Goal: Task Accomplishment & Management: Use online tool/utility

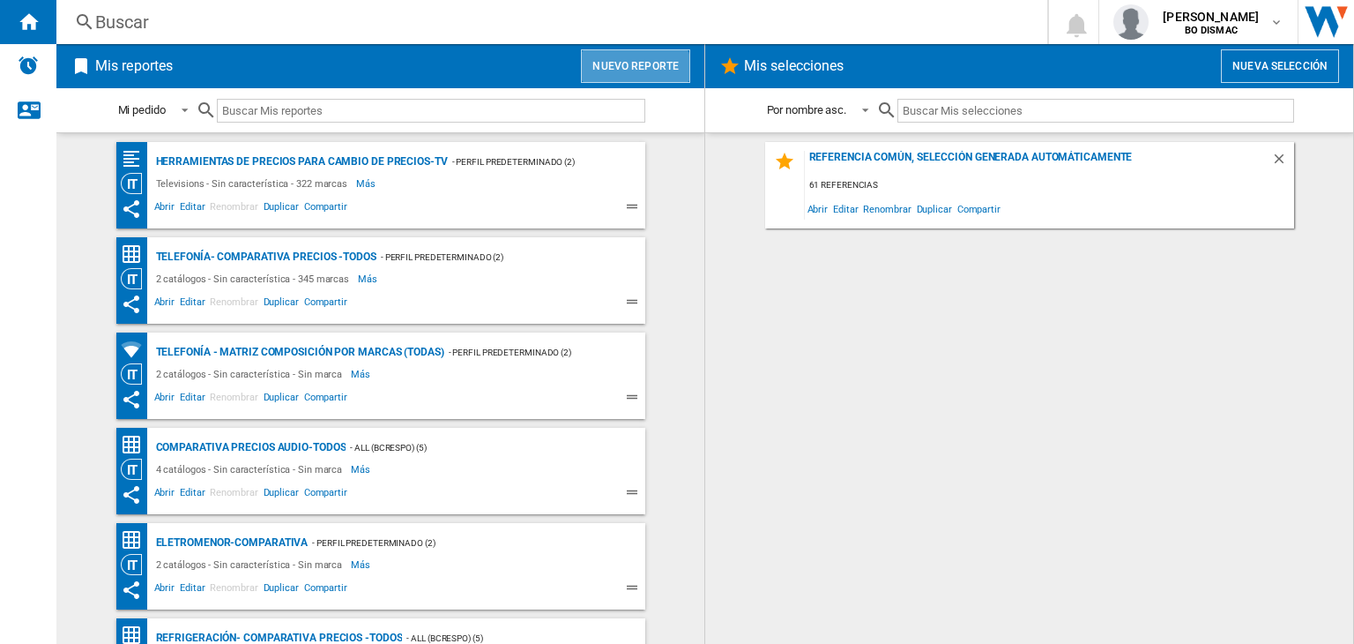
click at [617, 79] on button "Nuevo reporte" at bounding box center [635, 65] width 109 height 33
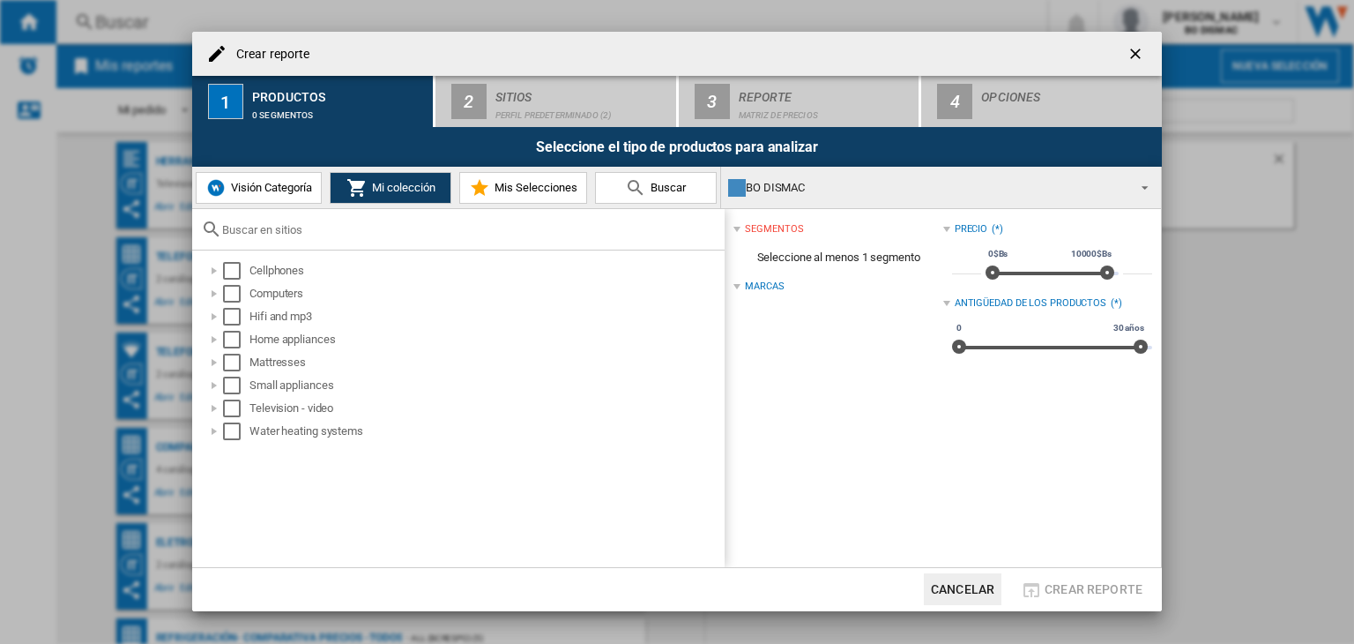
click at [309, 187] on span "Visión Categoría" at bounding box center [270, 187] width 86 height 13
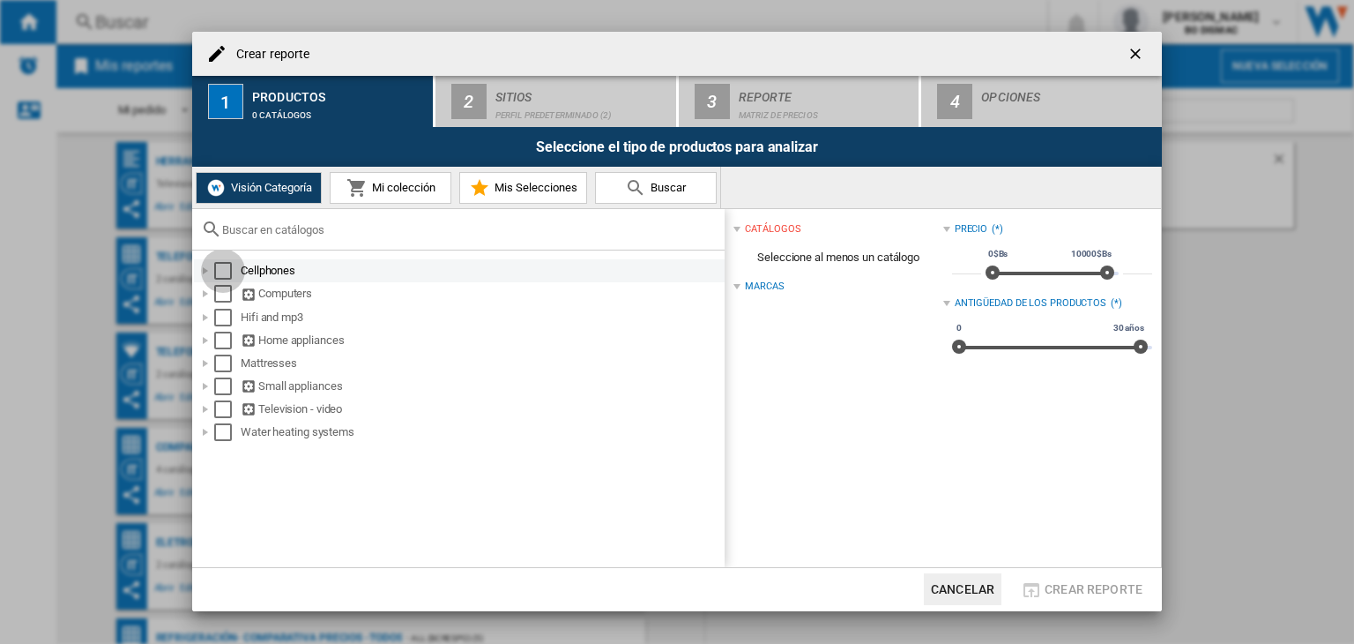
click at [222, 272] on div "Select" at bounding box center [223, 271] width 18 height 18
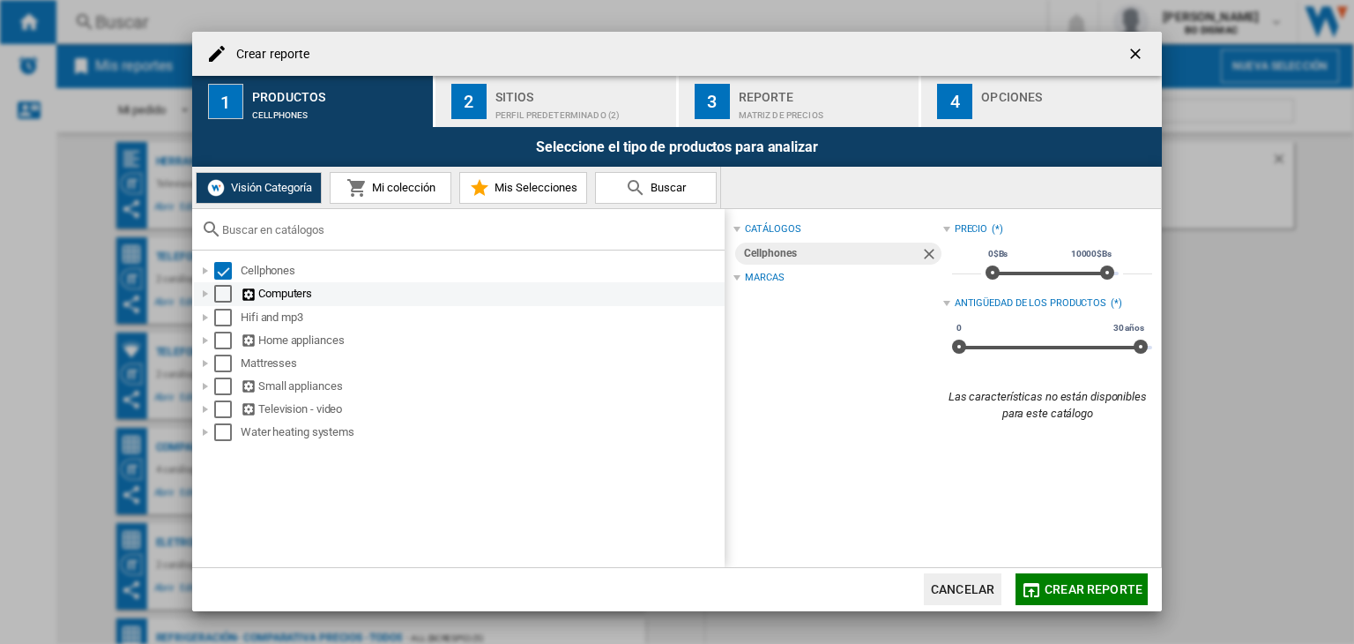
click at [222, 293] on div "Select" at bounding box center [223, 294] width 18 height 18
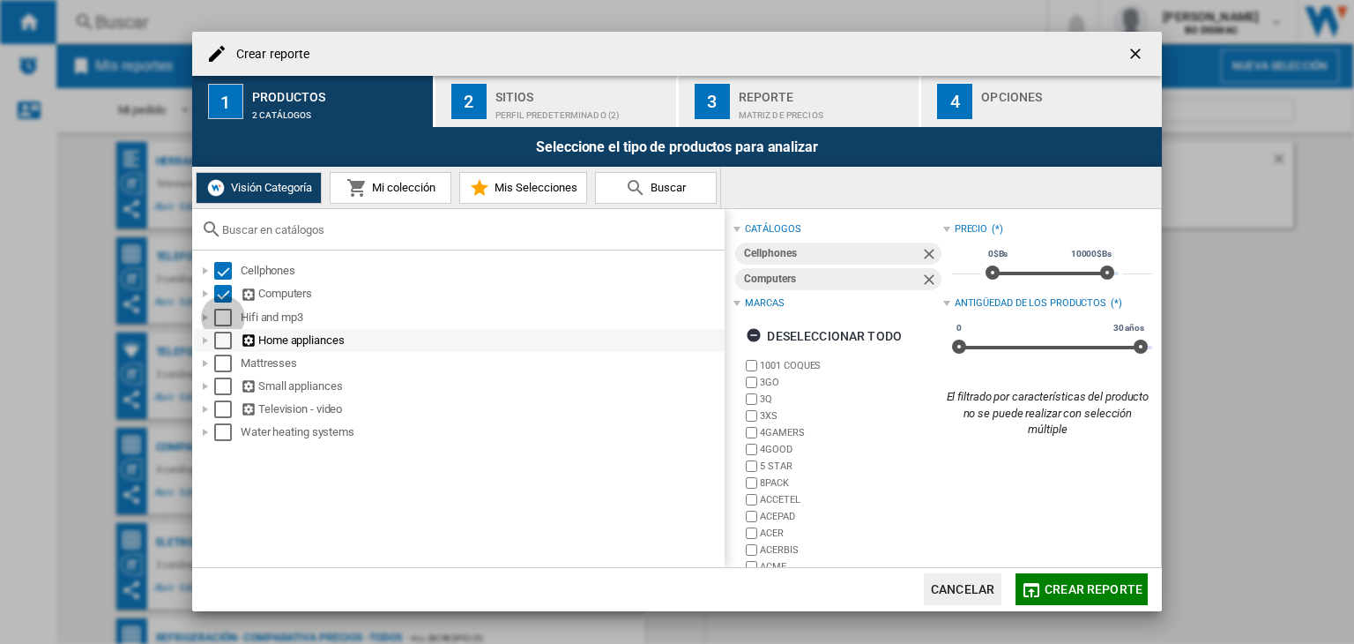
drag, startPoint x: 223, startPoint y: 316, endPoint x: 225, endPoint y: 337, distance: 20.4
click at [223, 317] on div "Select" at bounding box center [223, 318] width 18 height 18
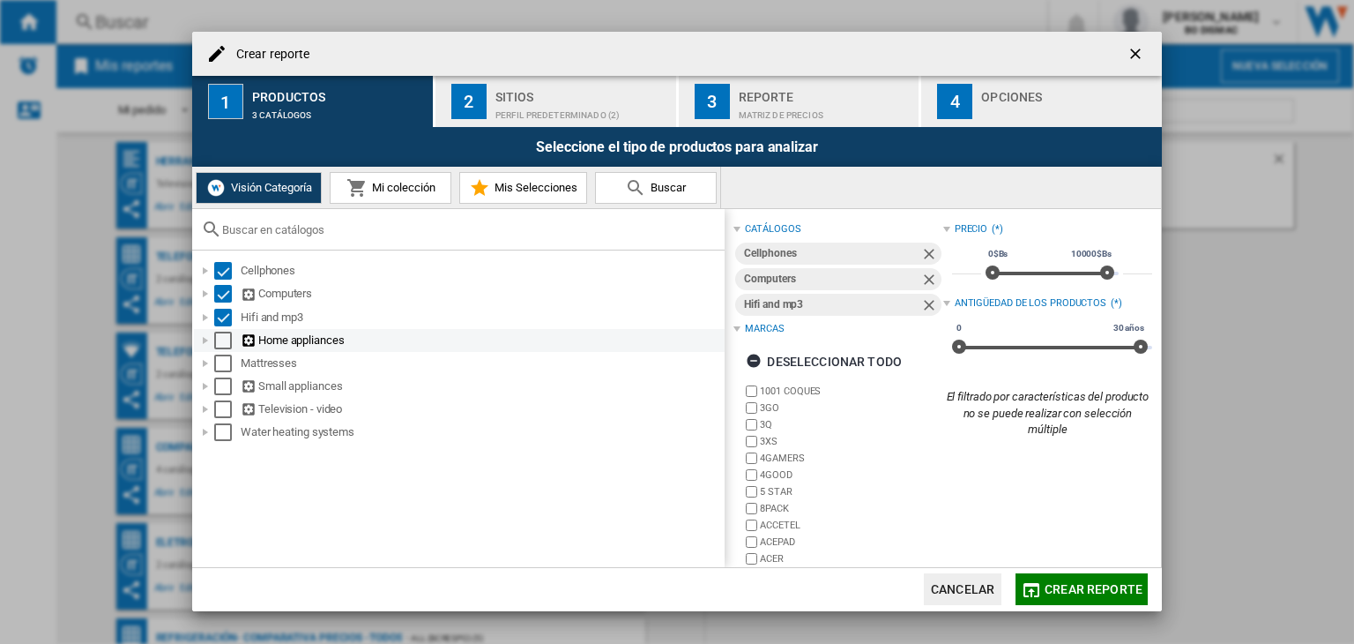
click at [225, 339] on div "Select" at bounding box center [223, 340] width 18 height 18
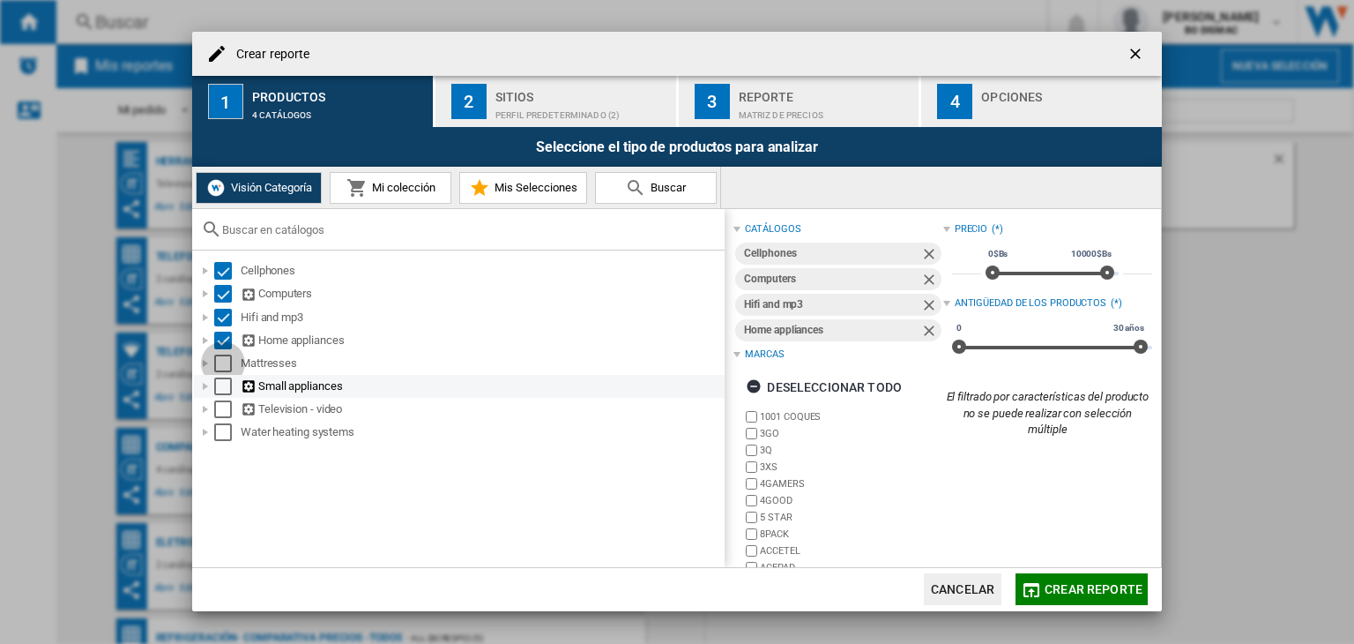
drag, startPoint x: 222, startPoint y: 368, endPoint x: 220, endPoint y: 382, distance: 14.4
click at [220, 368] on div "Select" at bounding box center [223, 363] width 18 height 18
click at [222, 385] on div "Select" at bounding box center [223, 386] width 18 height 18
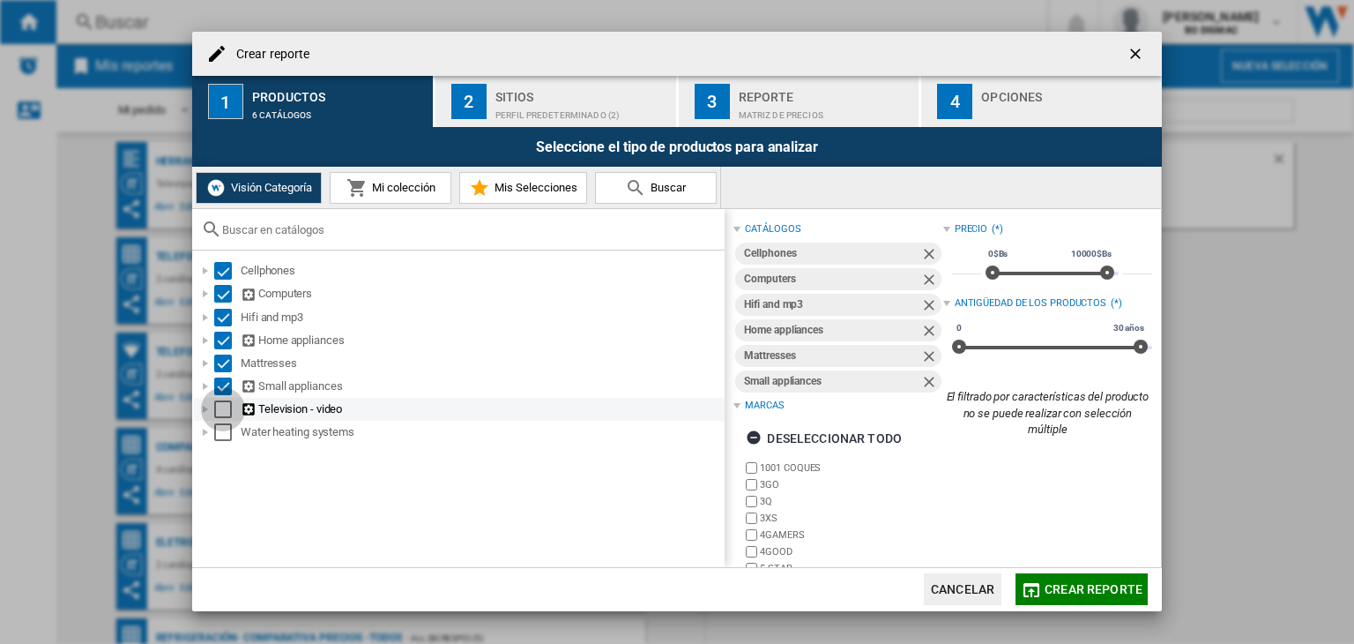
click at [222, 407] on div "Select" at bounding box center [223, 409] width 18 height 18
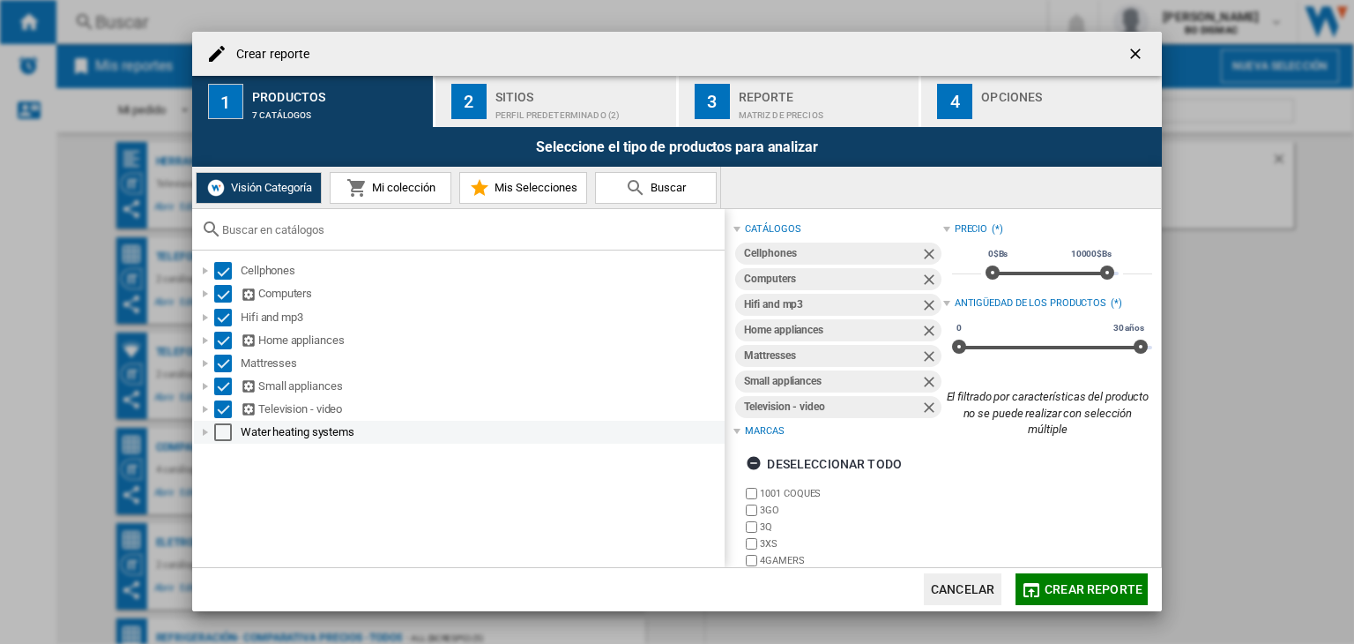
click at [222, 433] on div "Select" at bounding box center [223, 432] width 18 height 18
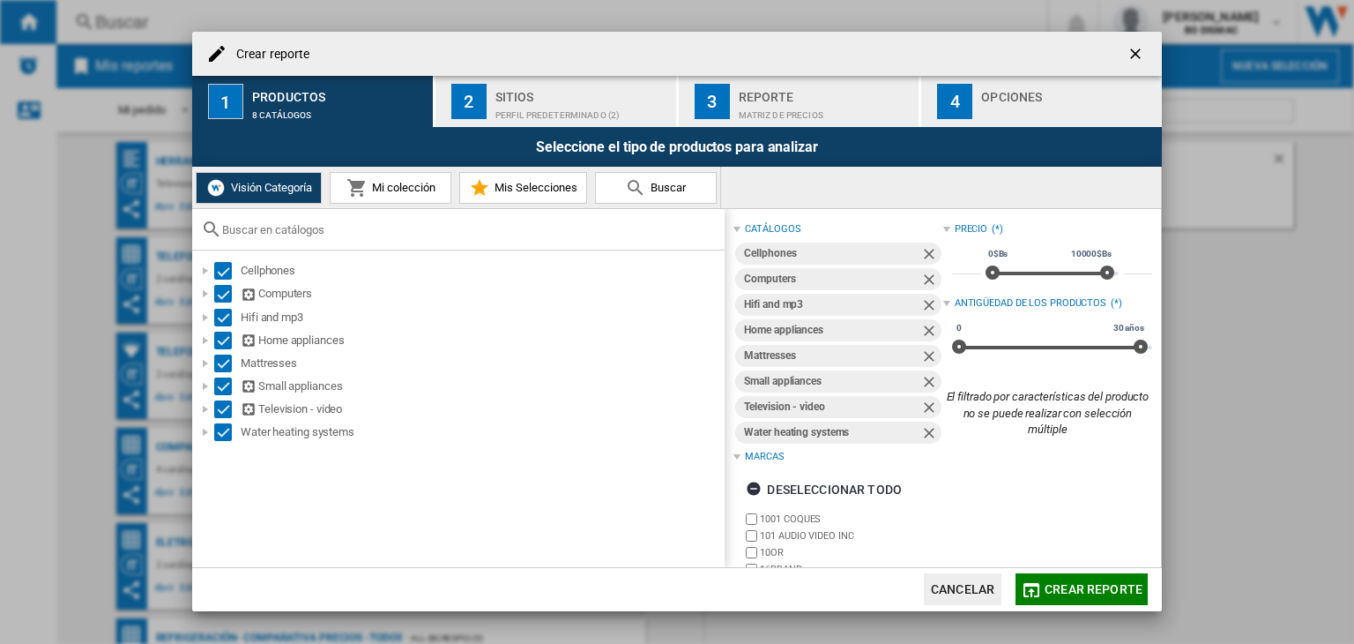
click at [483, 79] on button "2 Sitios Perfil predeterminado (2)" at bounding box center [556, 101] width 242 height 51
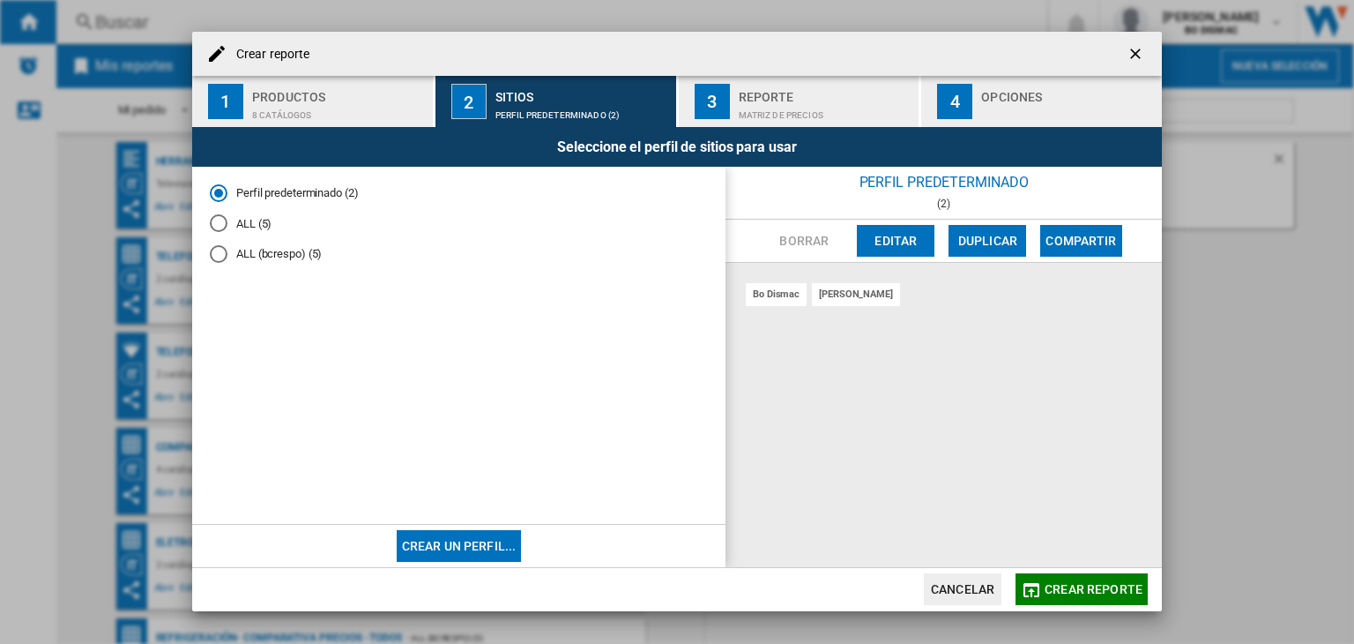
drag, startPoint x: 235, startPoint y: 237, endPoint x: 226, endPoint y: 232, distance: 11.0
click at [234, 235] on md-radio-group "Perfil predeterminado (2) ALL (5) ALL (bcrespo) (5)" at bounding box center [459, 230] width 498 height 92
click at [211, 232] on div "ALL (5)" at bounding box center [219, 223] width 18 height 18
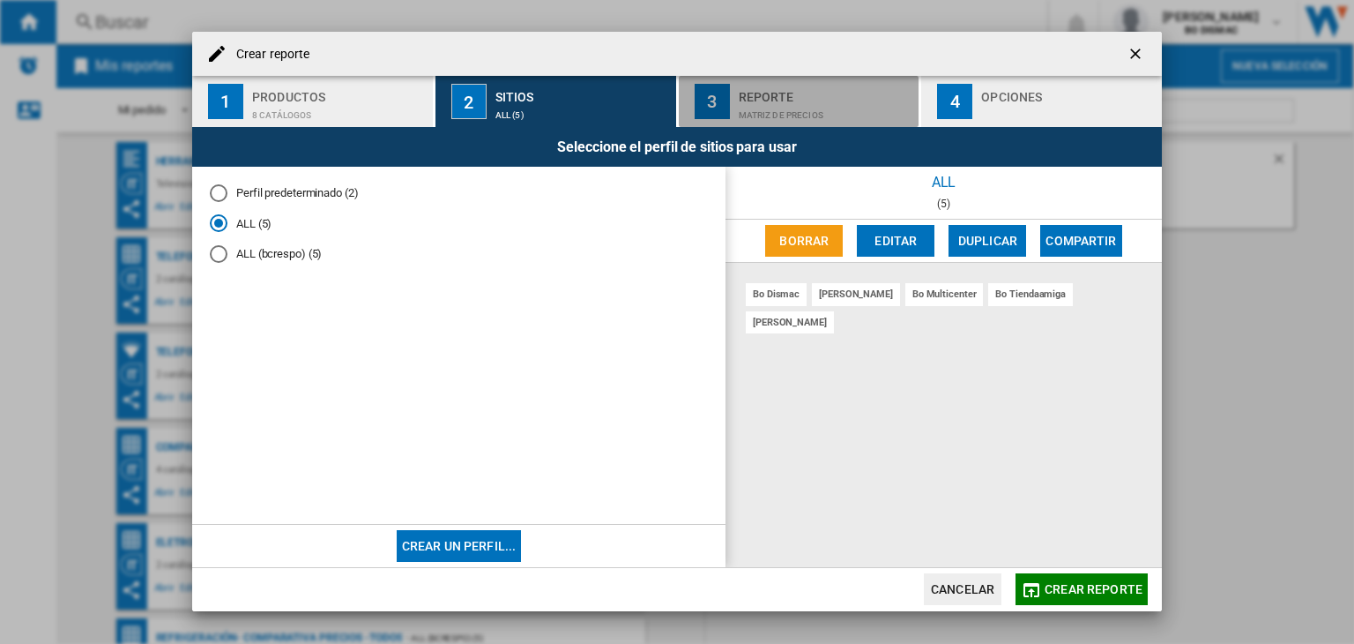
click at [797, 93] on div "Reporte" at bounding box center [826, 92] width 174 height 19
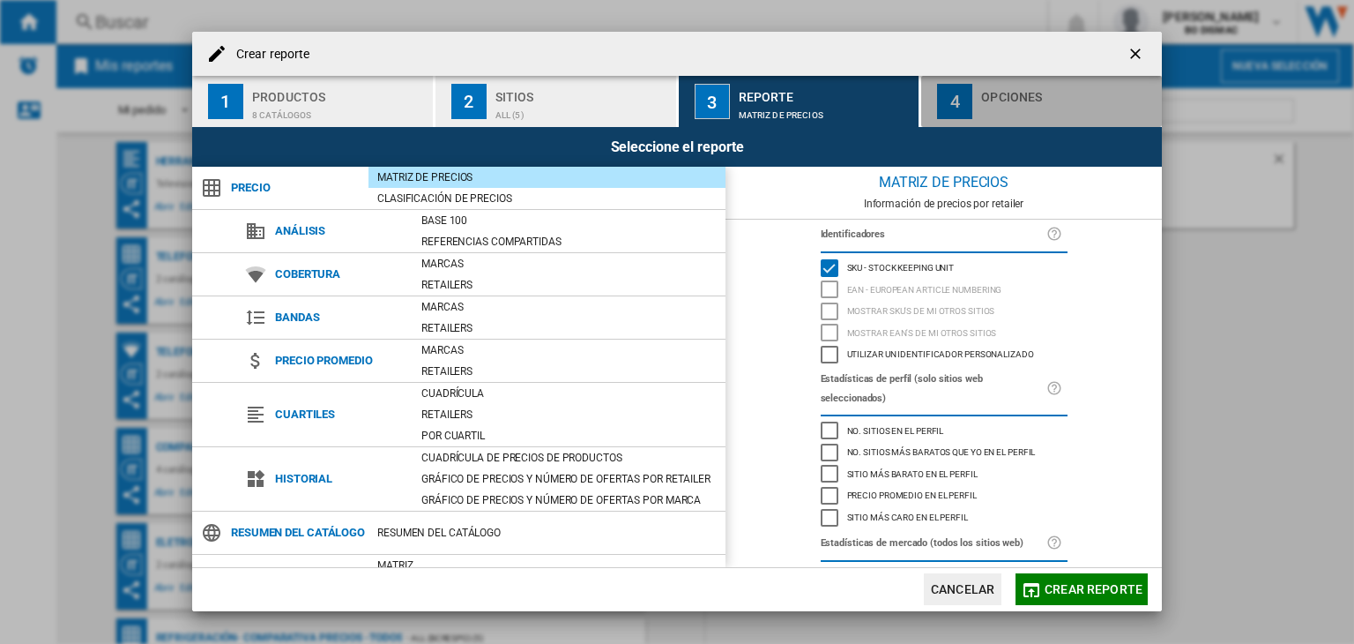
click at [966, 117] on div "4" at bounding box center [954, 101] width 35 height 35
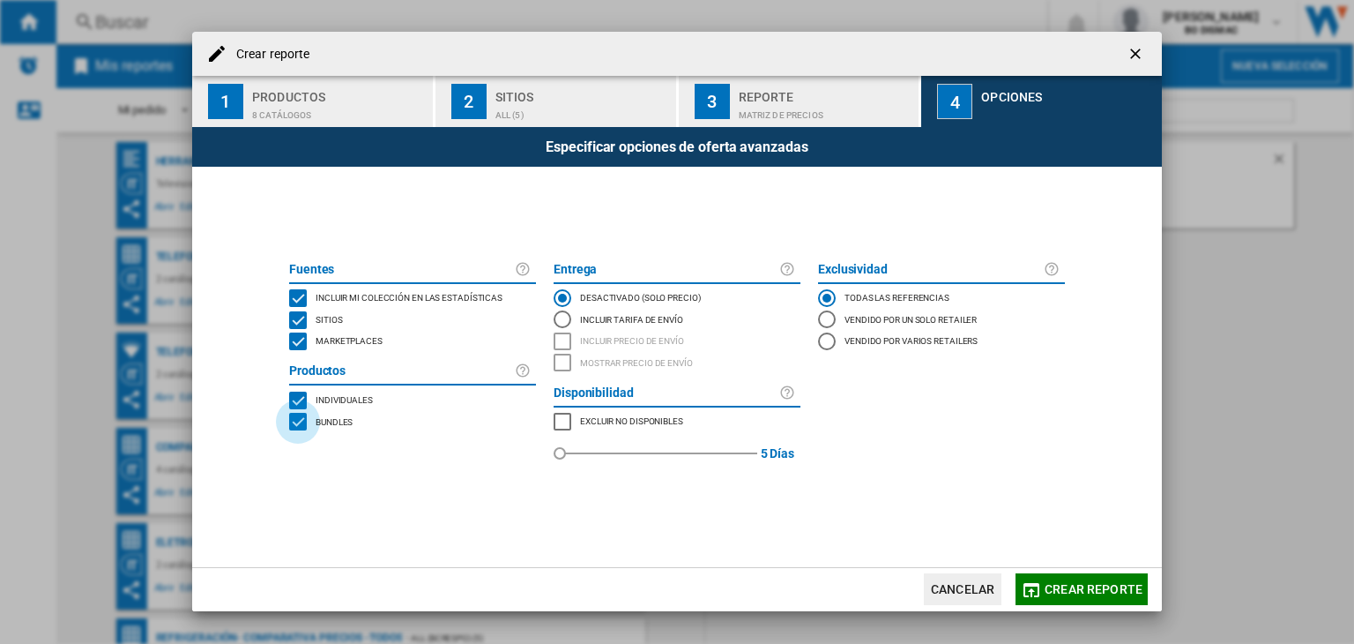
click at [289, 426] on div "BUNDLES" at bounding box center [298, 422] width 18 height 18
click at [1066, 582] on span "Crear reporte" at bounding box center [1094, 589] width 98 height 14
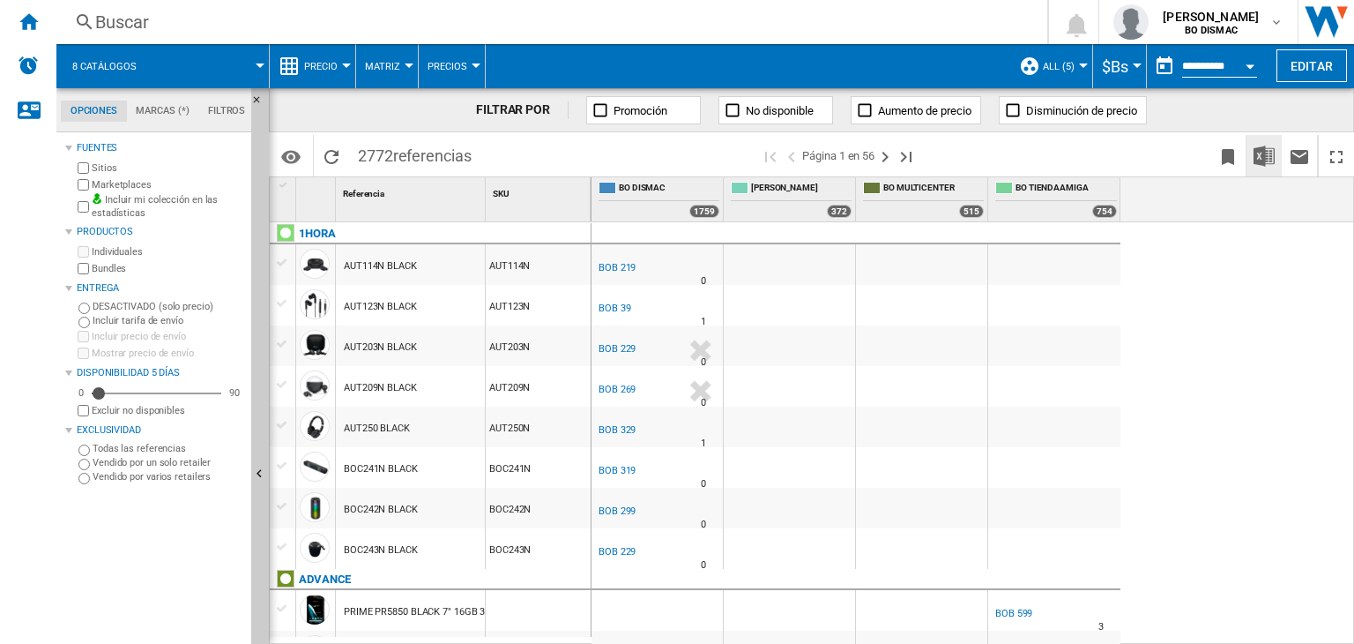
click at [1256, 160] on img "Descargar en Excel" at bounding box center [1264, 155] width 21 height 21
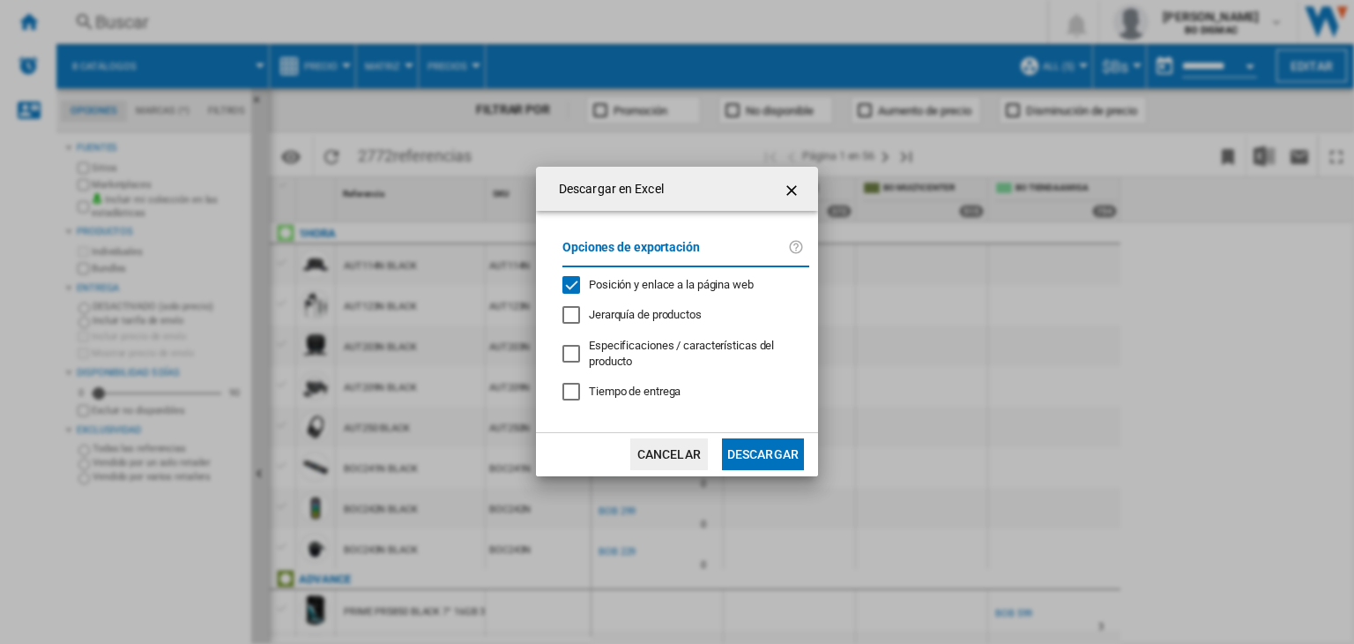
click at [580, 286] on div "Posición y enlace a la página web" at bounding box center [571, 285] width 18 height 18
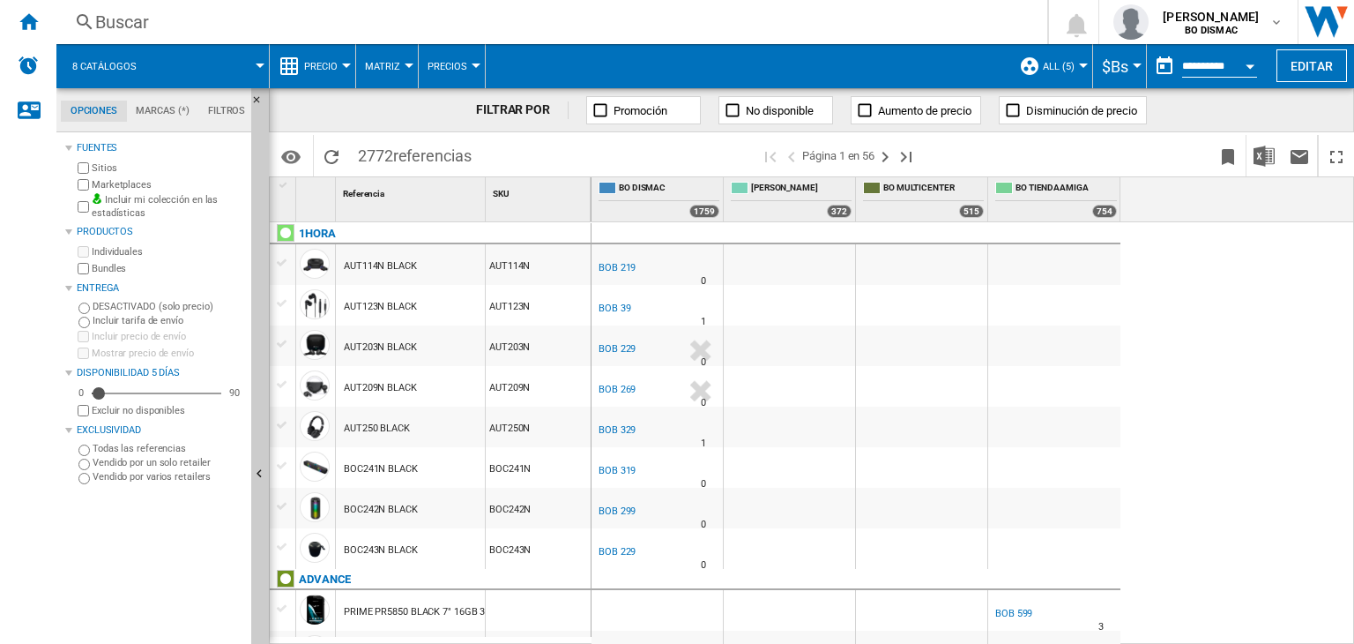
click at [338, 63] on button "Precio" at bounding box center [325, 66] width 42 height 44
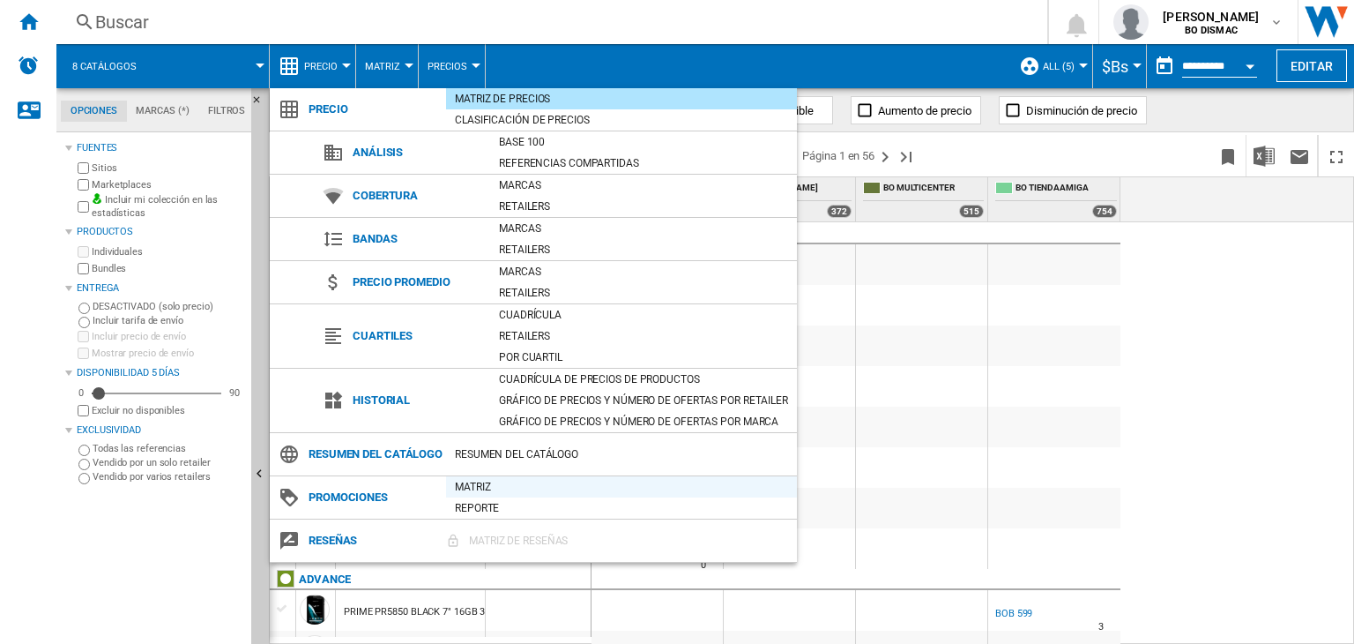
click at [468, 495] on div "Matriz" at bounding box center [621, 487] width 351 height 18
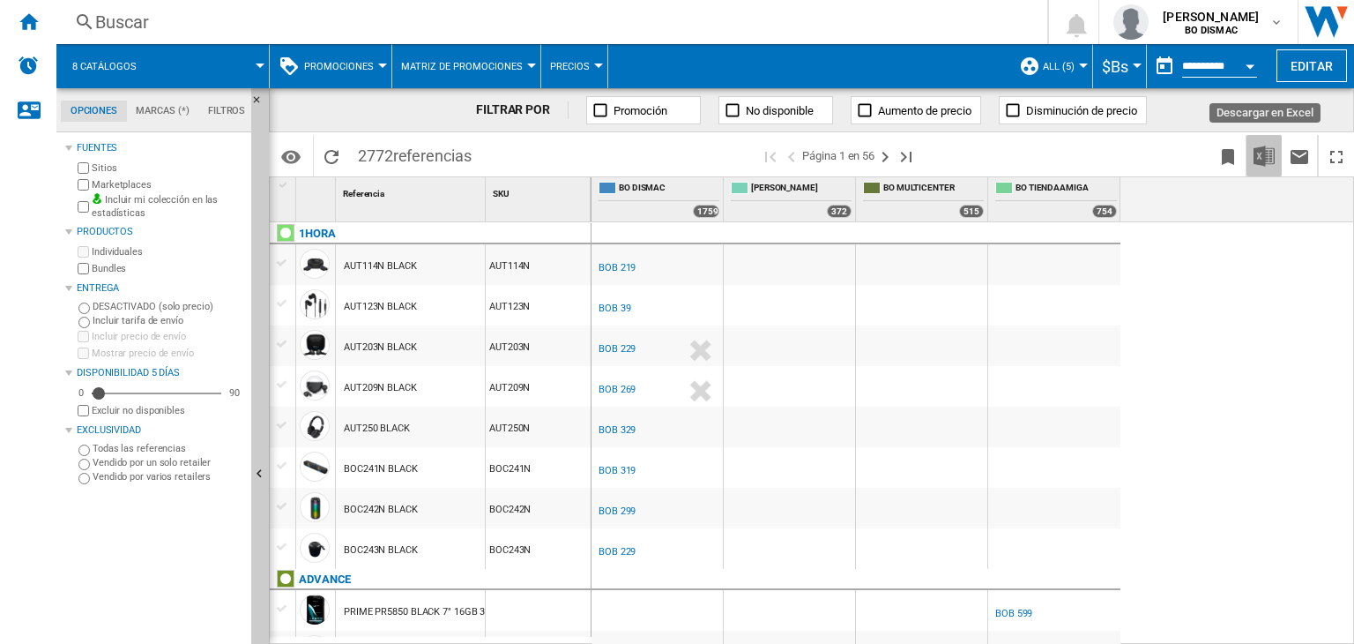
click at [1262, 158] on img "Descargar en Excel" at bounding box center [1264, 155] width 21 height 21
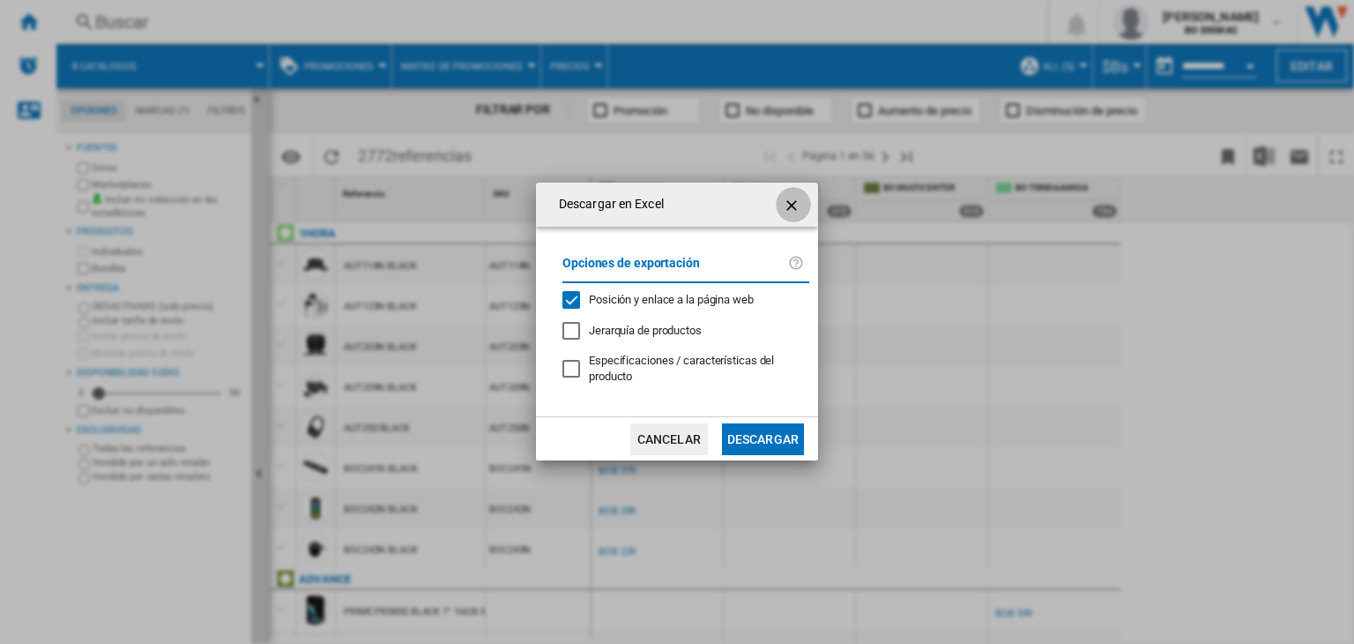
click at [795, 205] on ng-md-icon "getI18NText('BUTTONS.CLOSE_DIALOG')" at bounding box center [793, 205] width 21 height 21
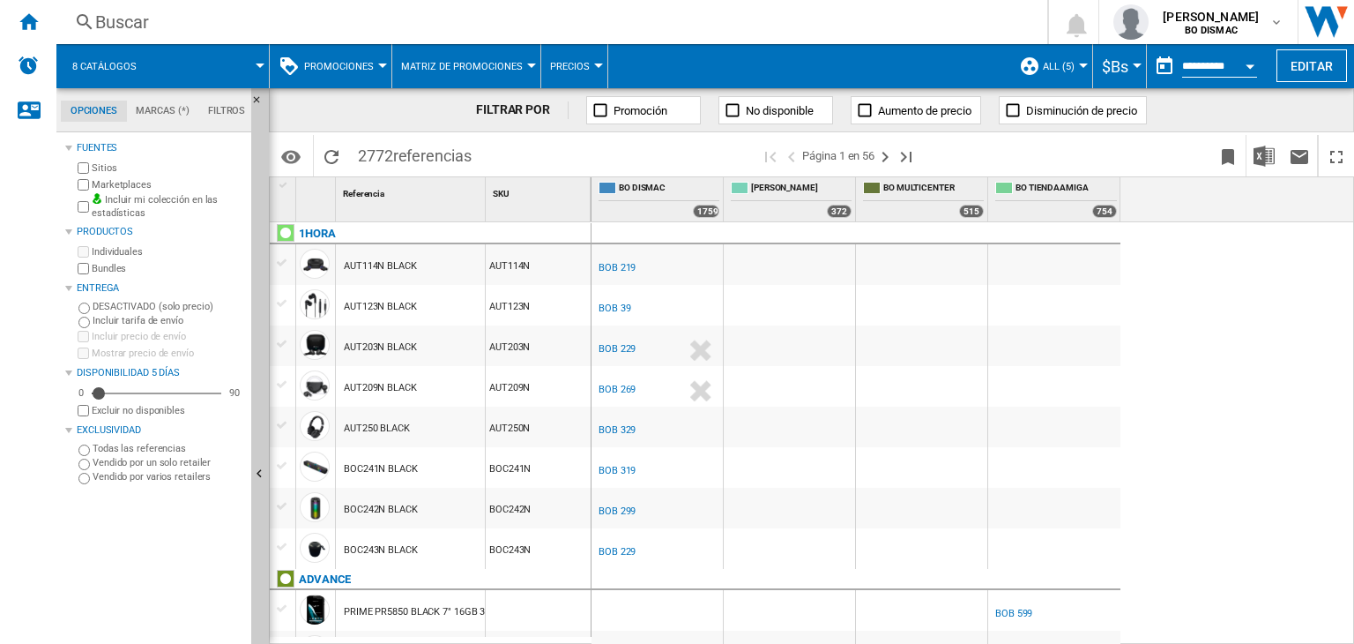
drag, startPoint x: 1334, startPoint y: 1, endPoint x: 919, endPoint y: 53, distance: 417.6
click at [919, 53] on span at bounding box center [809, 66] width 402 height 44
click at [1266, 160] on img "Descargar en Excel" at bounding box center [1264, 155] width 21 height 21
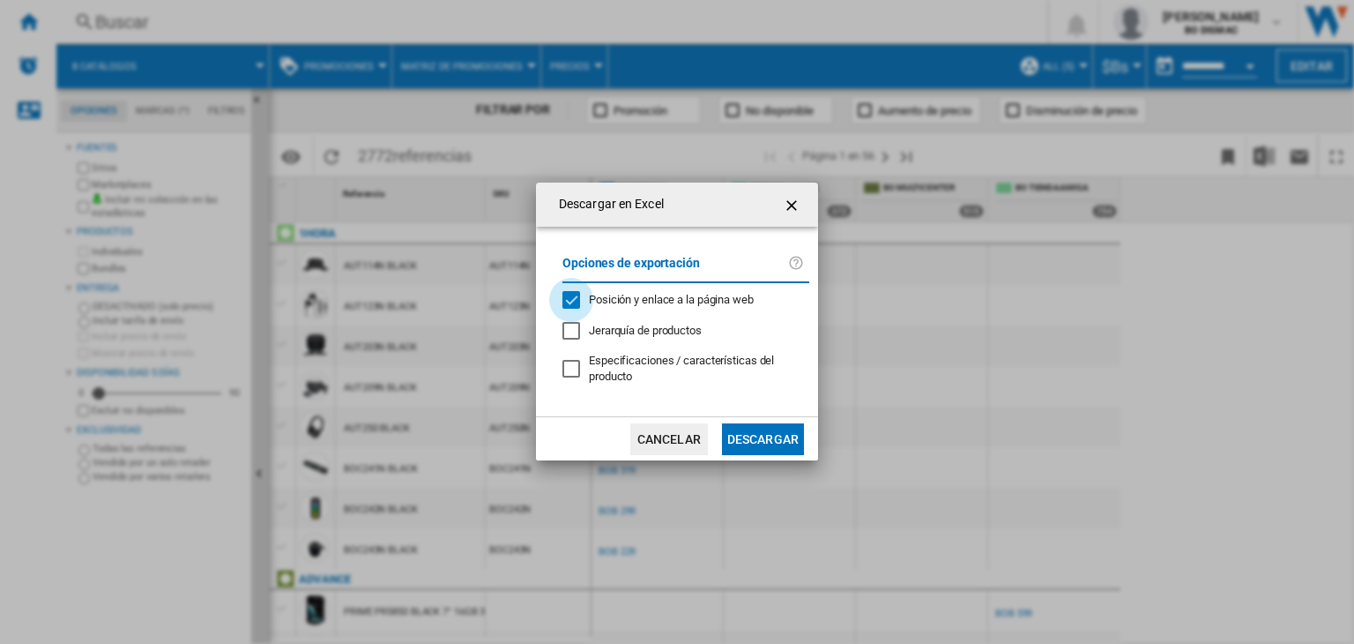
click at [565, 298] on div "Posición y enlace a la página web" at bounding box center [571, 300] width 18 height 18
click at [783, 441] on button "Descargar" at bounding box center [763, 439] width 82 height 32
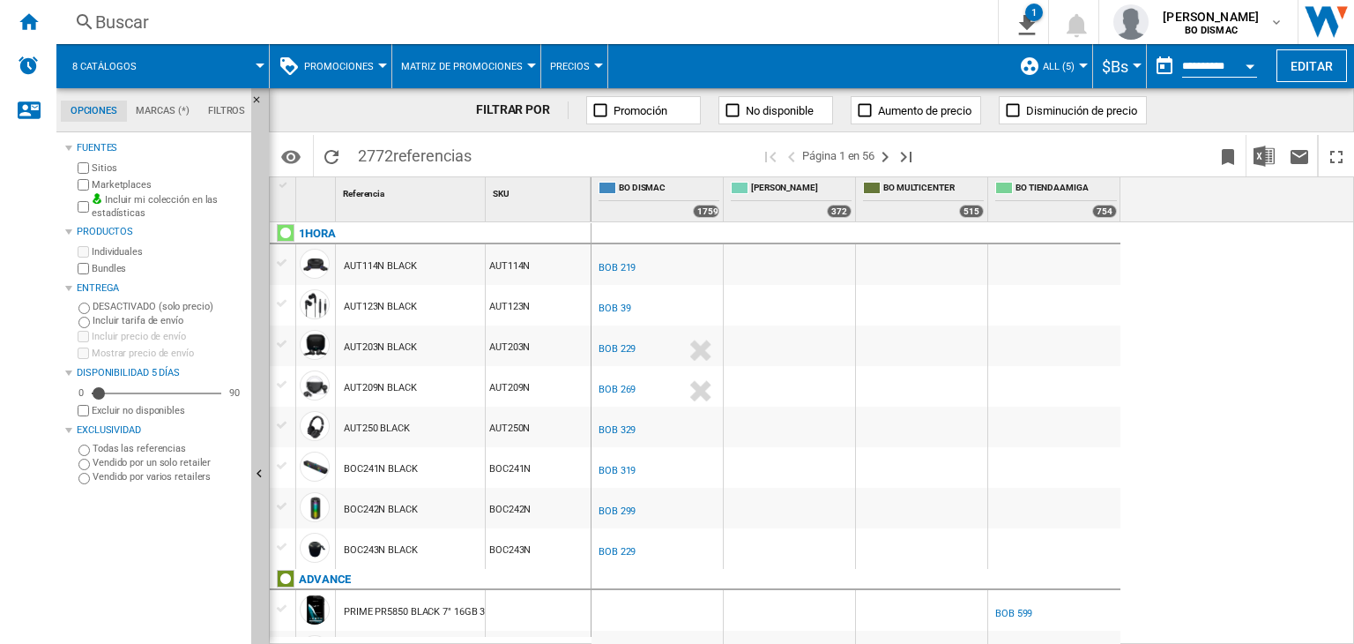
click at [377, 71] on button "Promociones" at bounding box center [343, 66] width 78 height 44
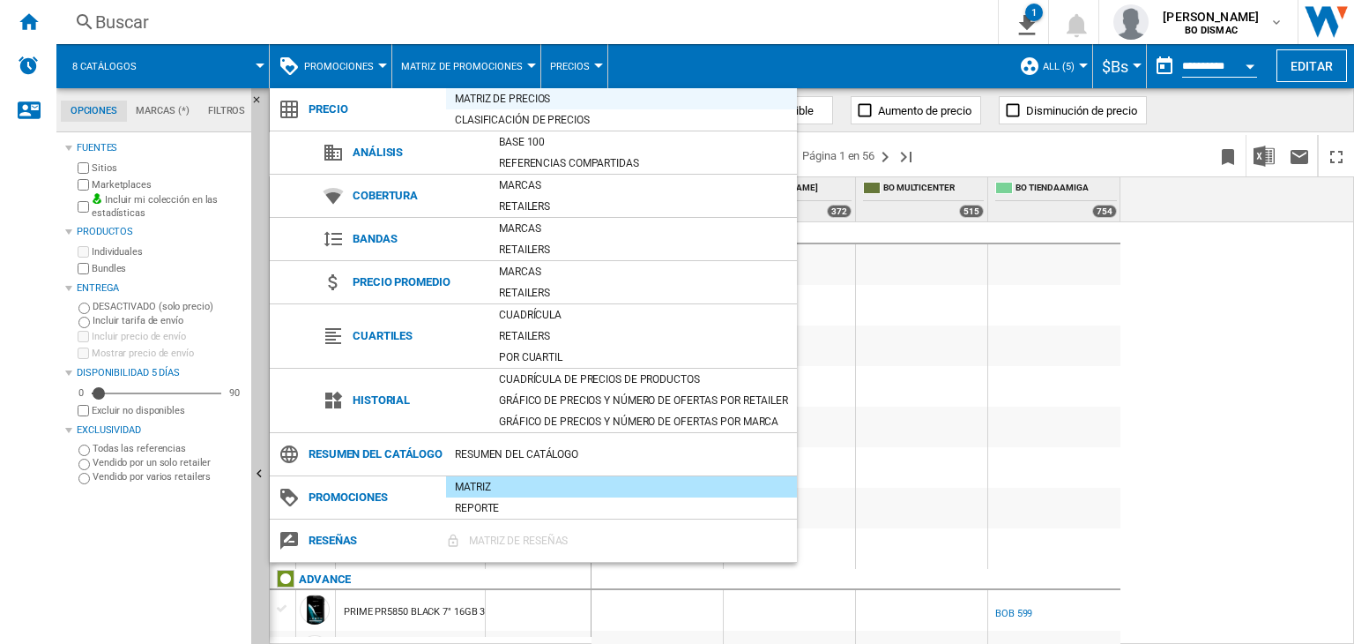
click at [502, 102] on div "Matriz de precios" at bounding box center [621, 99] width 351 height 18
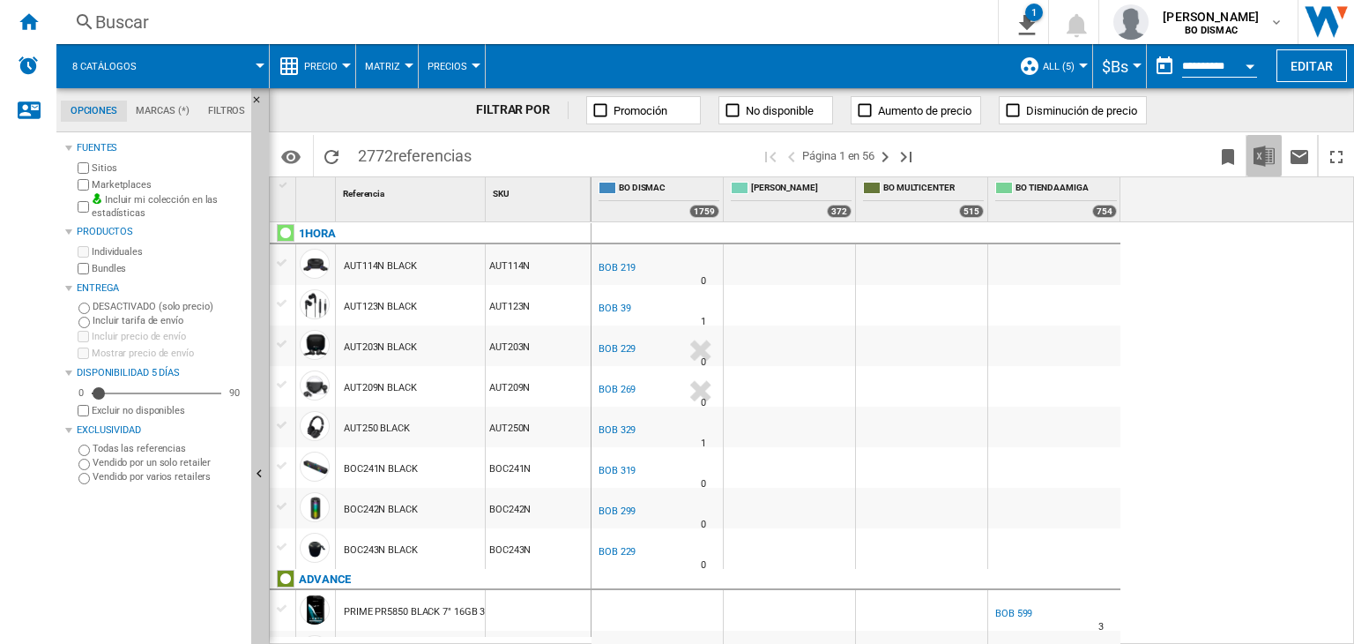
click at [1258, 142] on button "Descargar en Excel" at bounding box center [1264, 155] width 35 height 41
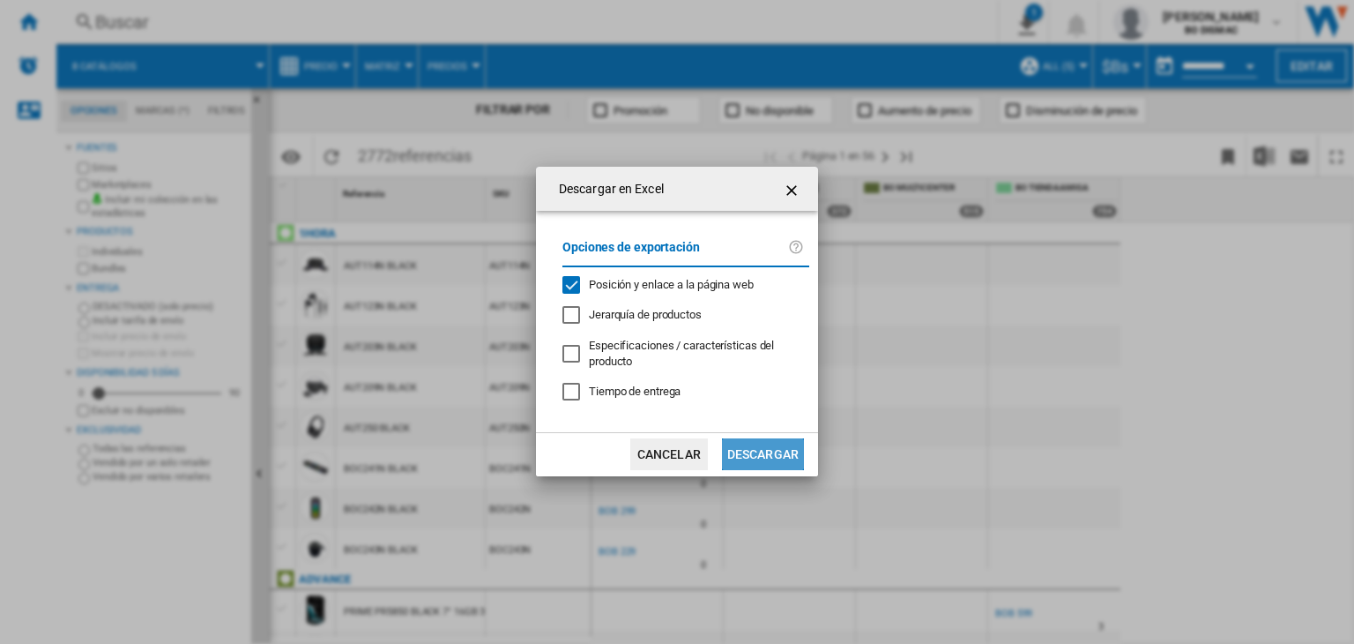
click at [726, 450] on button "Descargar" at bounding box center [763, 454] width 82 height 32
